Goal: Task Accomplishment & Management: Manage account settings

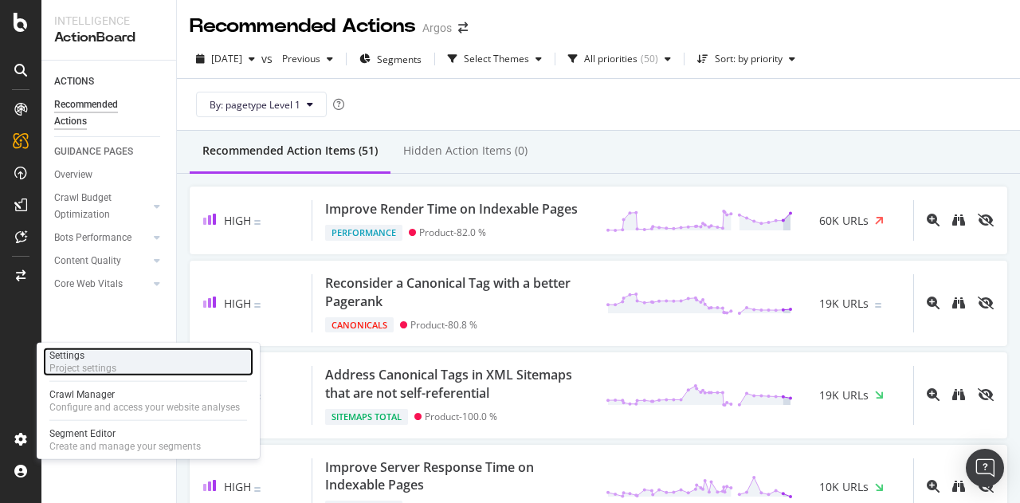
click at [151, 361] on div "Settings Project settings" at bounding box center [148, 361] width 210 height 29
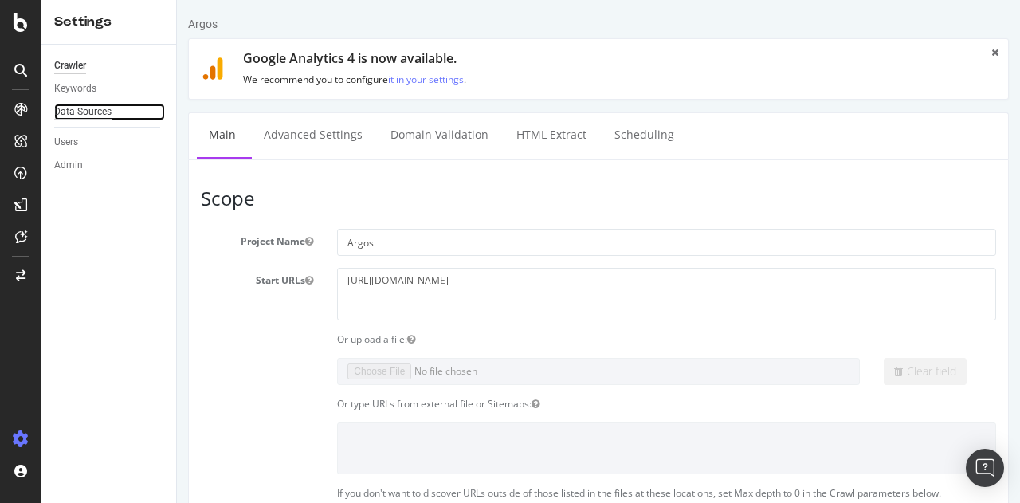
click at [79, 109] on div "Data Sources" at bounding box center [82, 112] width 57 height 17
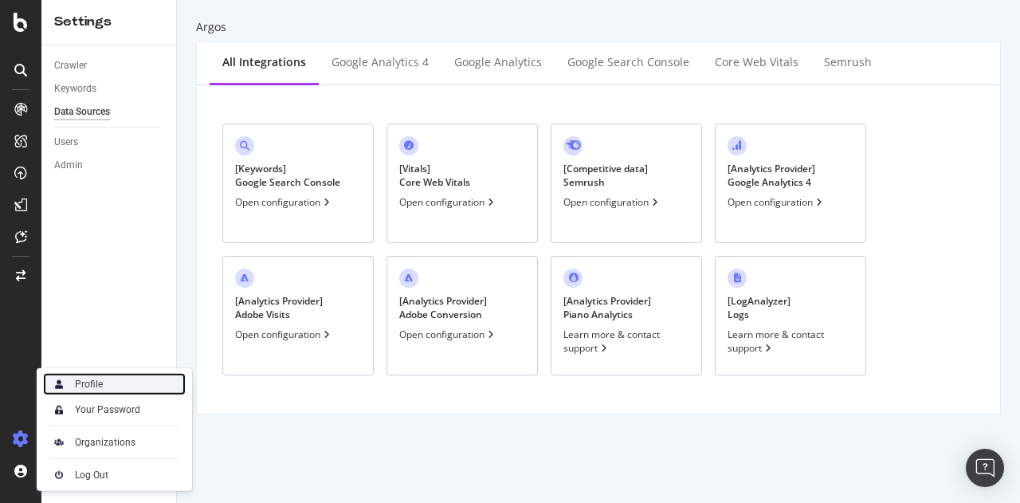
click at [139, 386] on div "Profile" at bounding box center [114, 384] width 143 height 22
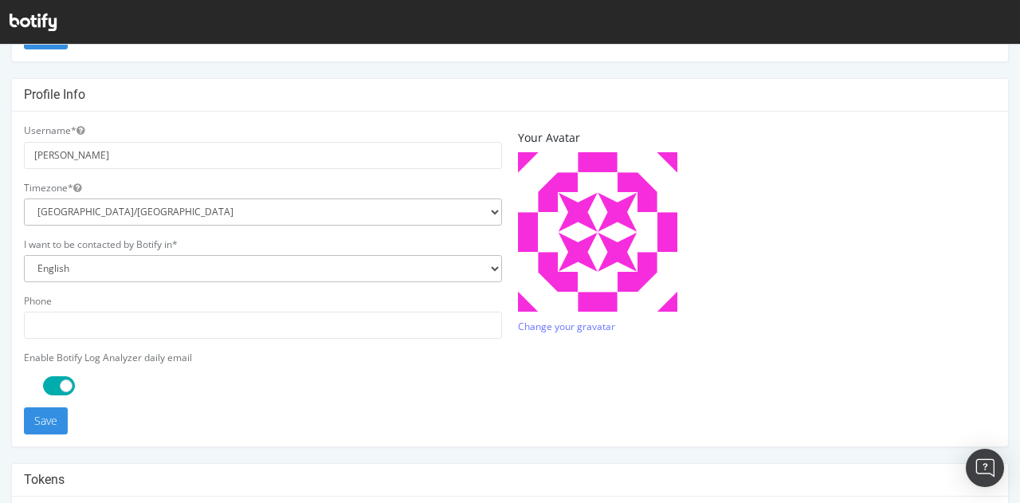
scroll to position [140, 0]
